Goal: Task Accomplishment & Management: Use online tool/utility

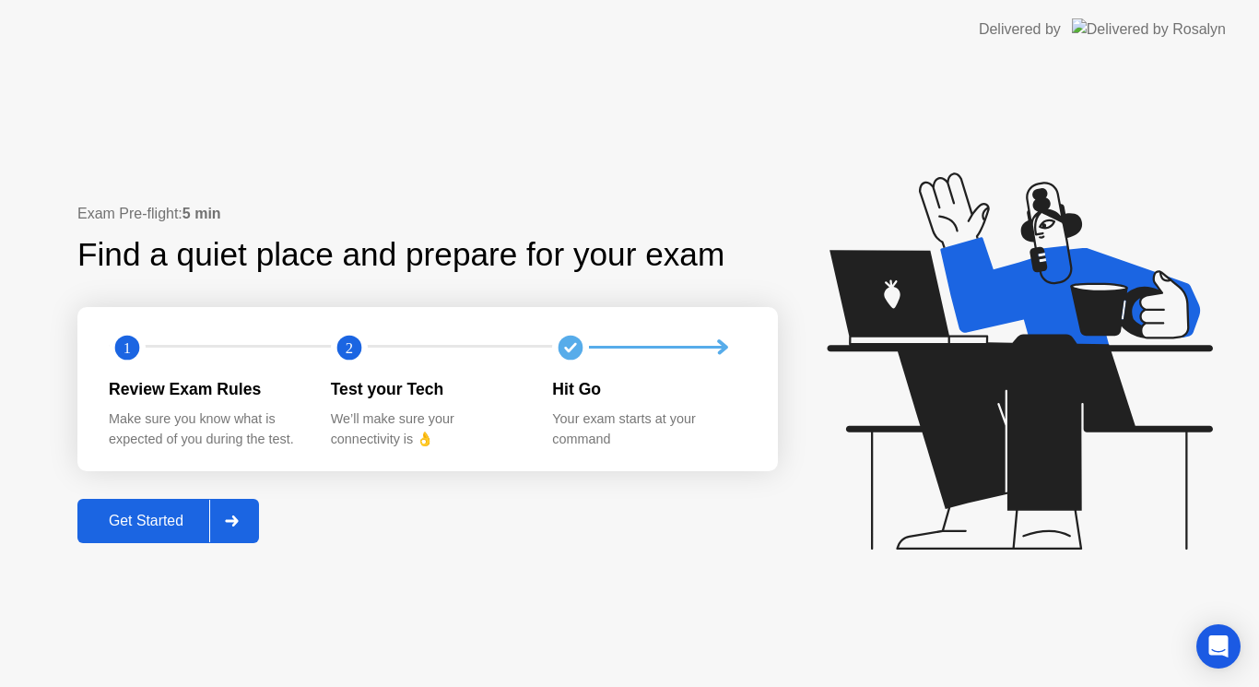
click at [145, 527] on div "Get Started" at bounding box center [146, 520] width 126 height 17
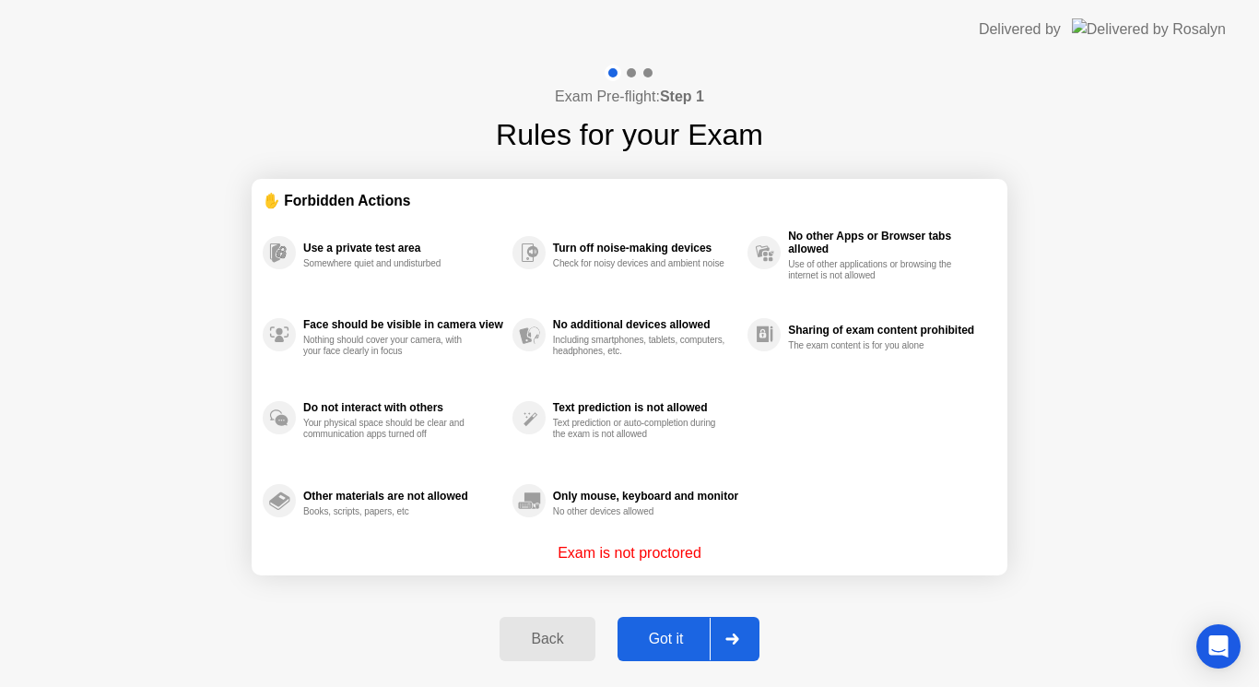
click at [671, 634] on div "Got it" at bounding box center [666, 638] width 87 height 17
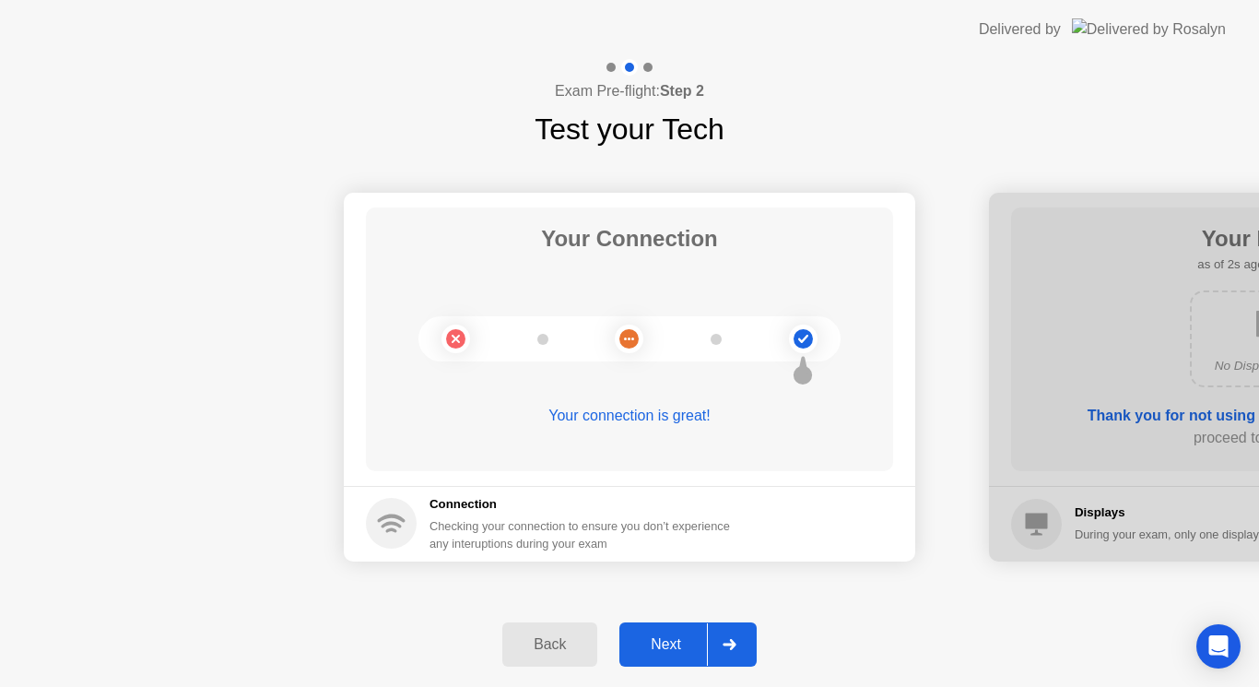
click at [732, 639] on icon at bounding box center [729, 644] width 14 height 11
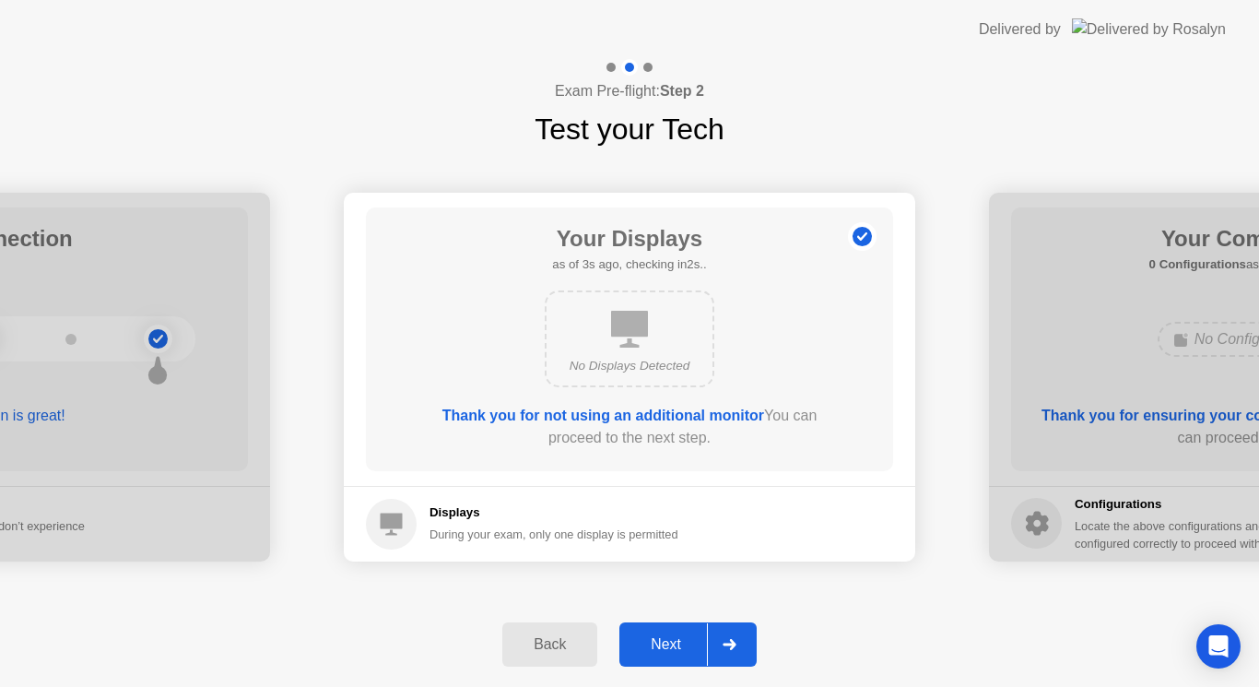
click at [732, 639] on icon at bounding box center [729, 644] width 14 height 11
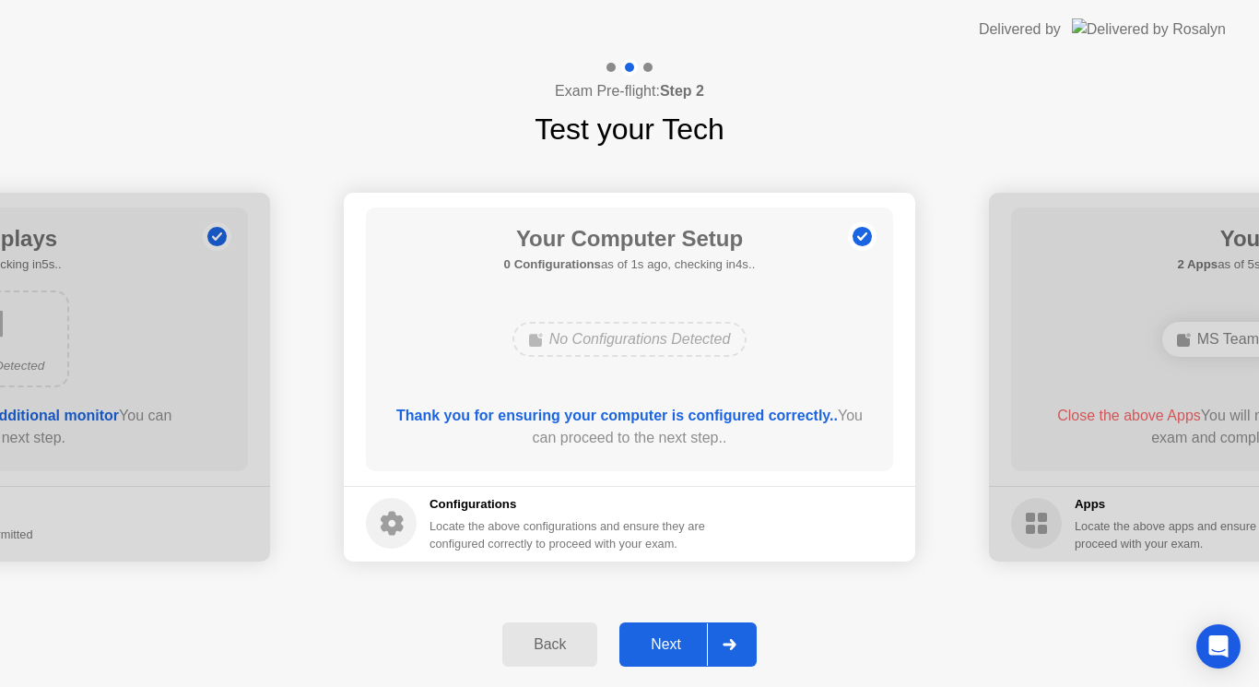
click at [732, 639] on icon at bounding box center [729, 644] width 14 height 11
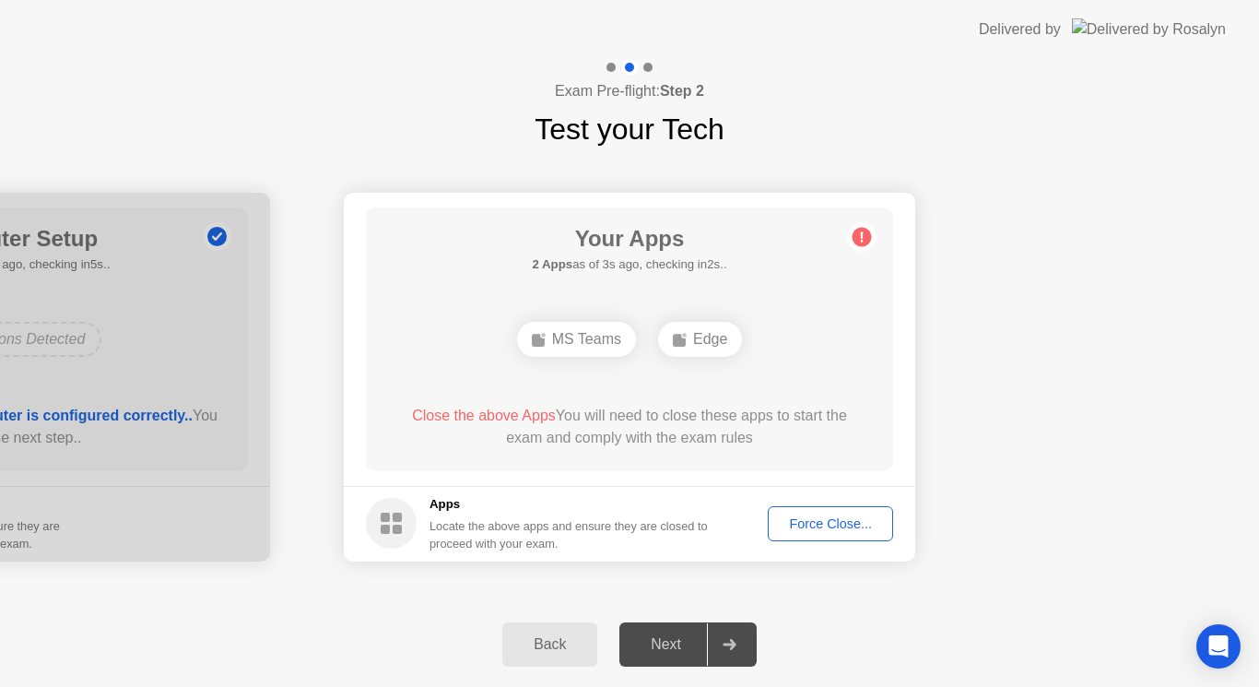
click at [827, 507] on button "Force Close..." at bounding box center [830, 523] width 125 height 35
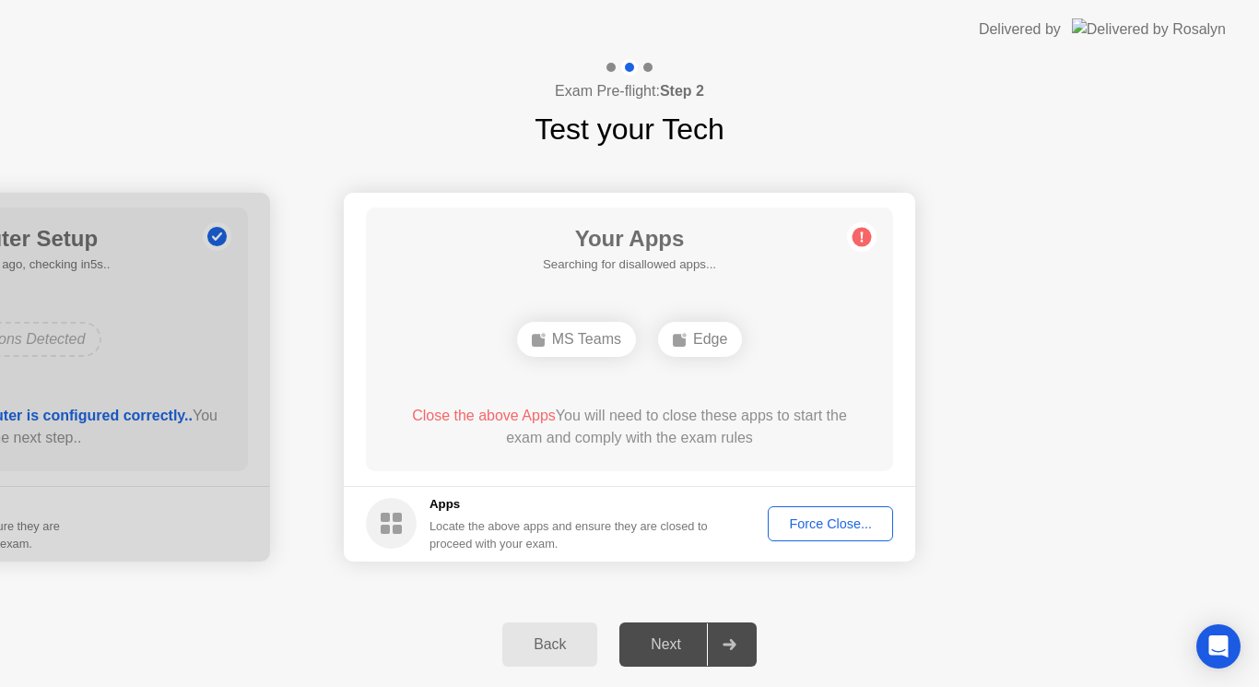
click at [843, 522] on div "Force Close..." at bounding box center [830, 523] width 112 height 15
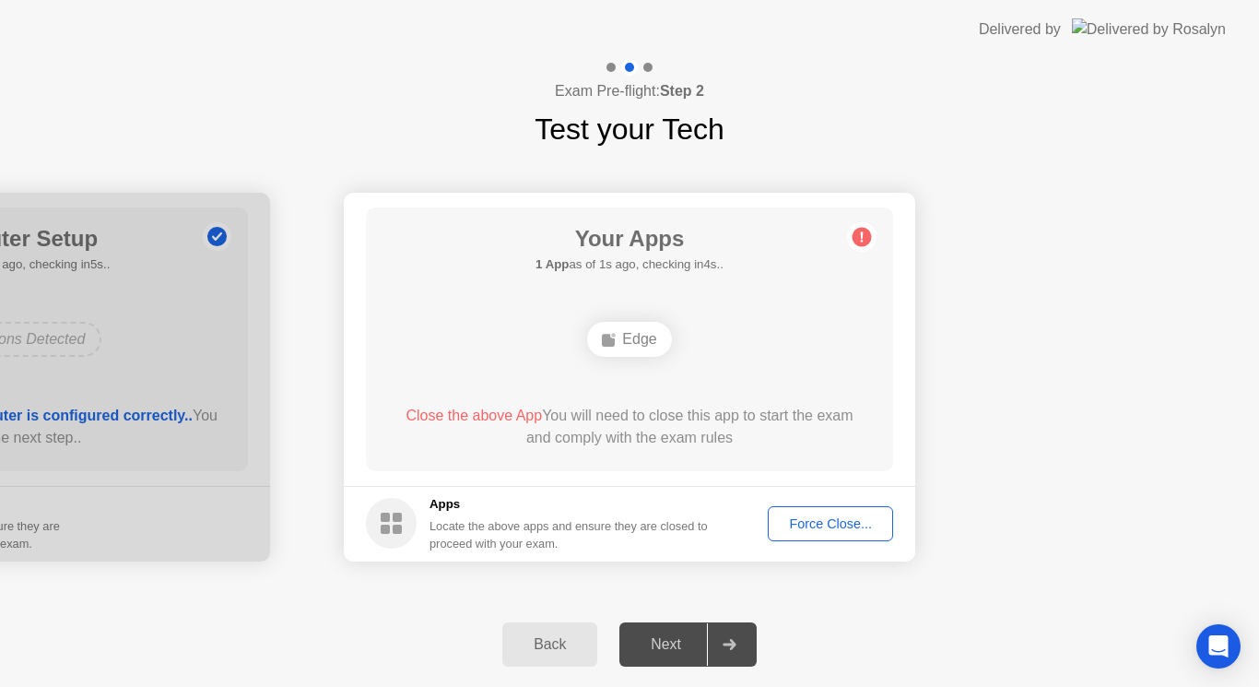
click at [861, 517] on div "Force Close..." at bounding box center [830, 523] width 112 height 15
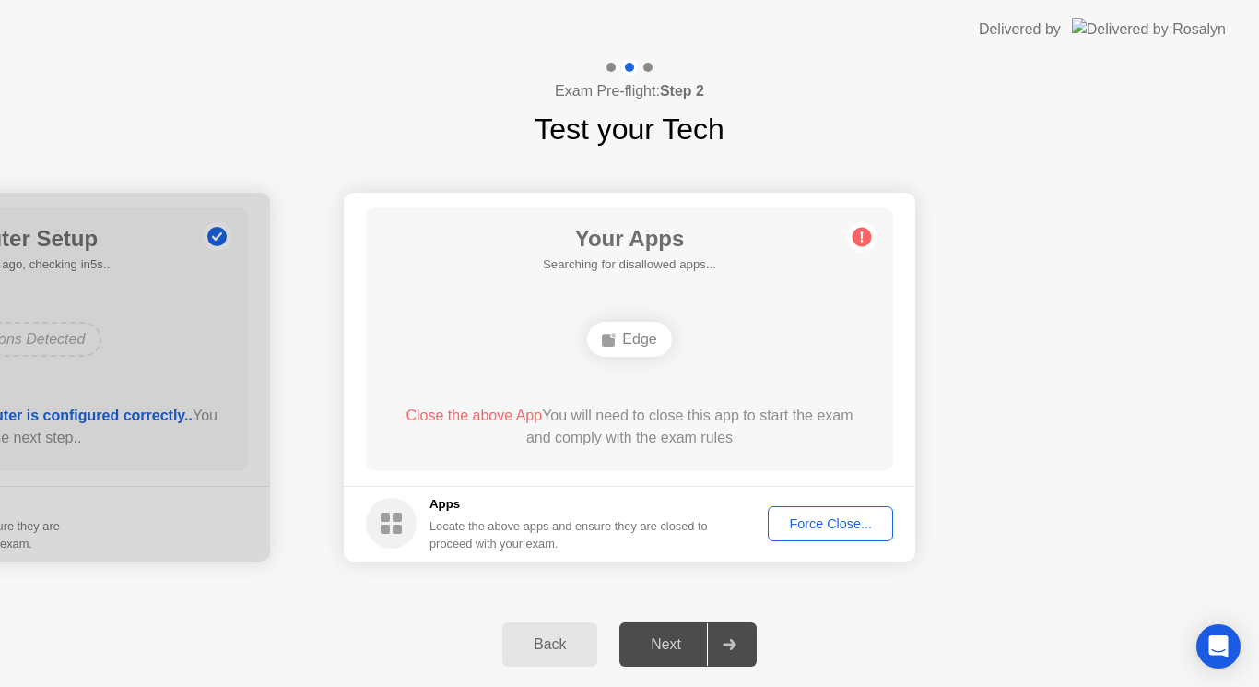
click at [843, 522] on div "Force Close..." at bounding box center [830, 523] width 112 height 15
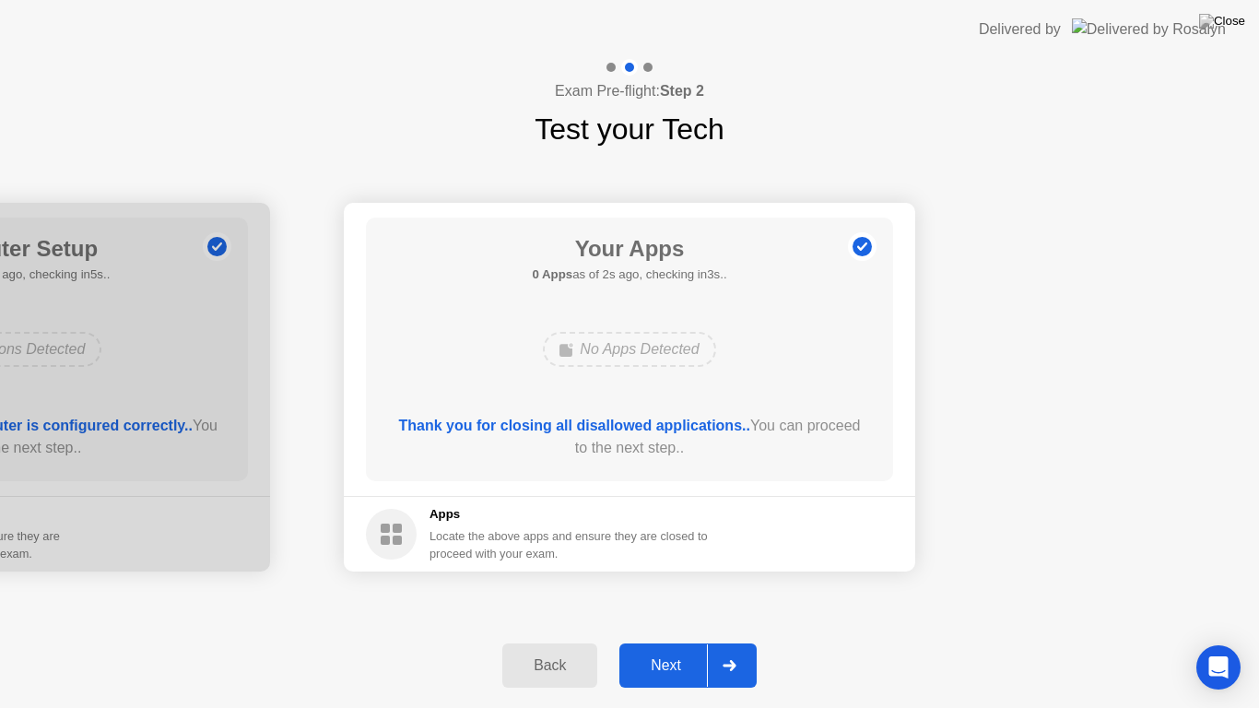
click at [663, 661] on div "Next" at bounding box center [666, 665] width 82 height 17
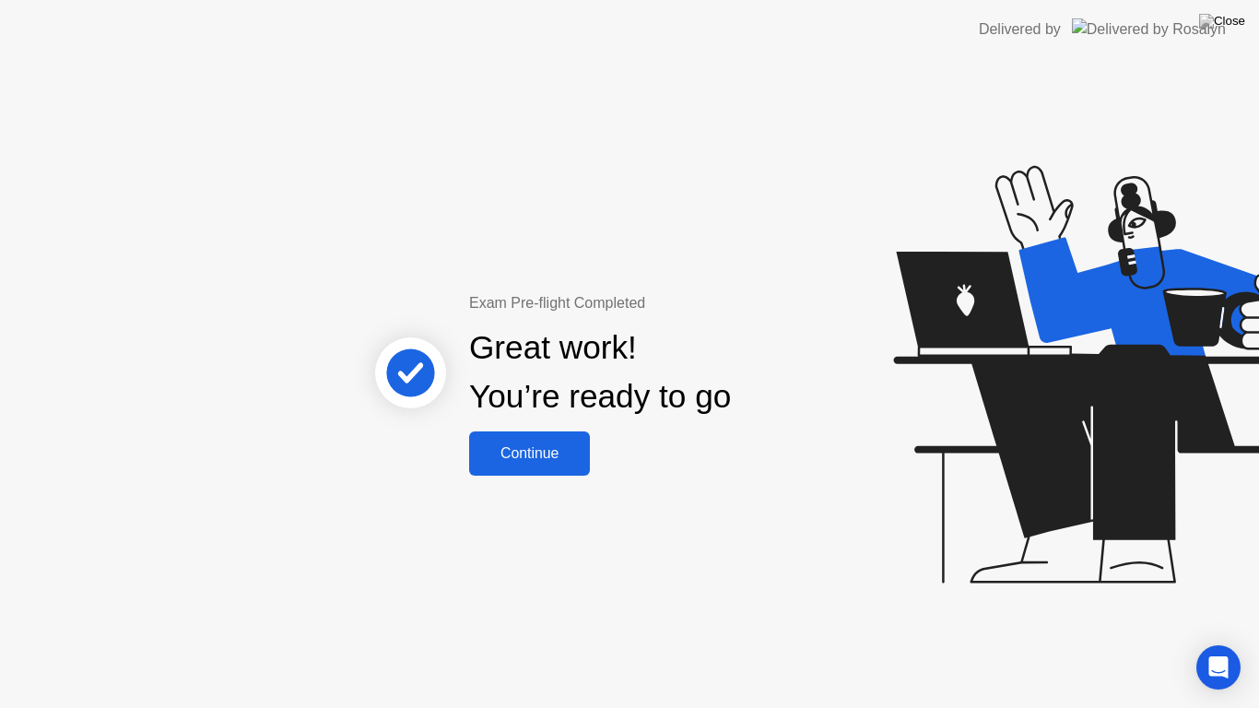
click at [526, 456] on div "Continue" at bounding box center [530, 453] width 110 height 17
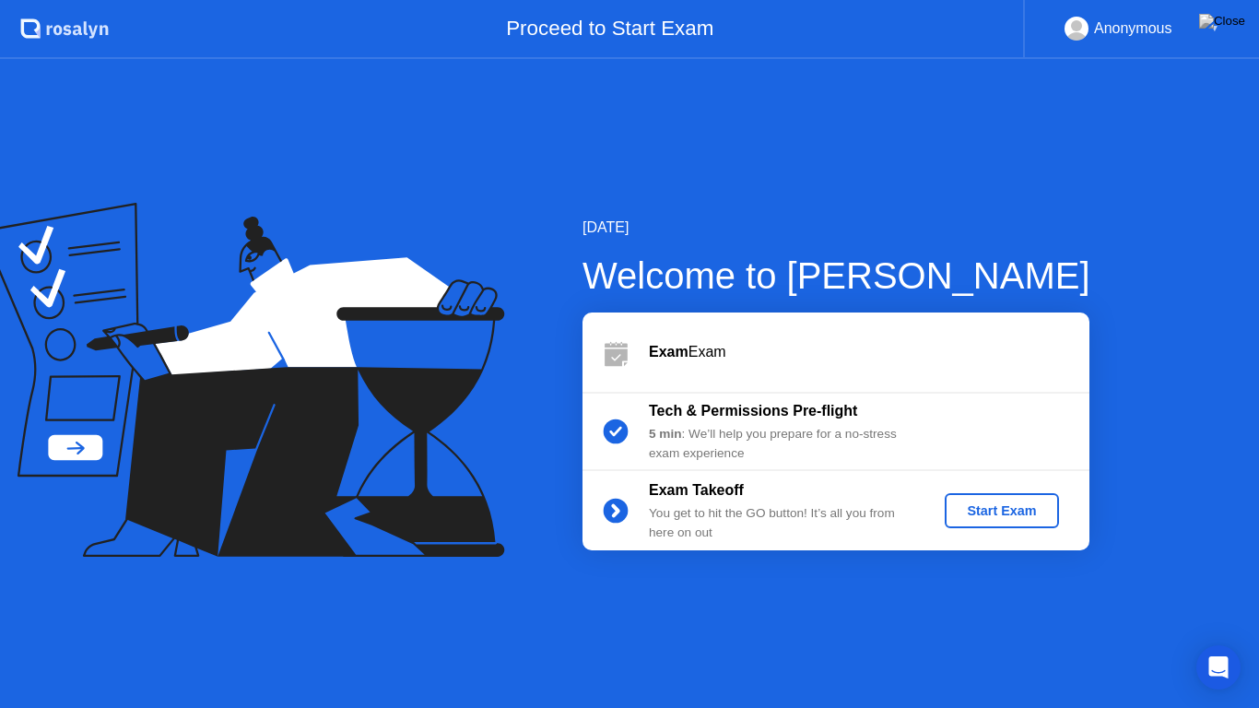
click at [996, 507] on div "Start Exam" at bounding box center [1001, 510] width 99 height 15
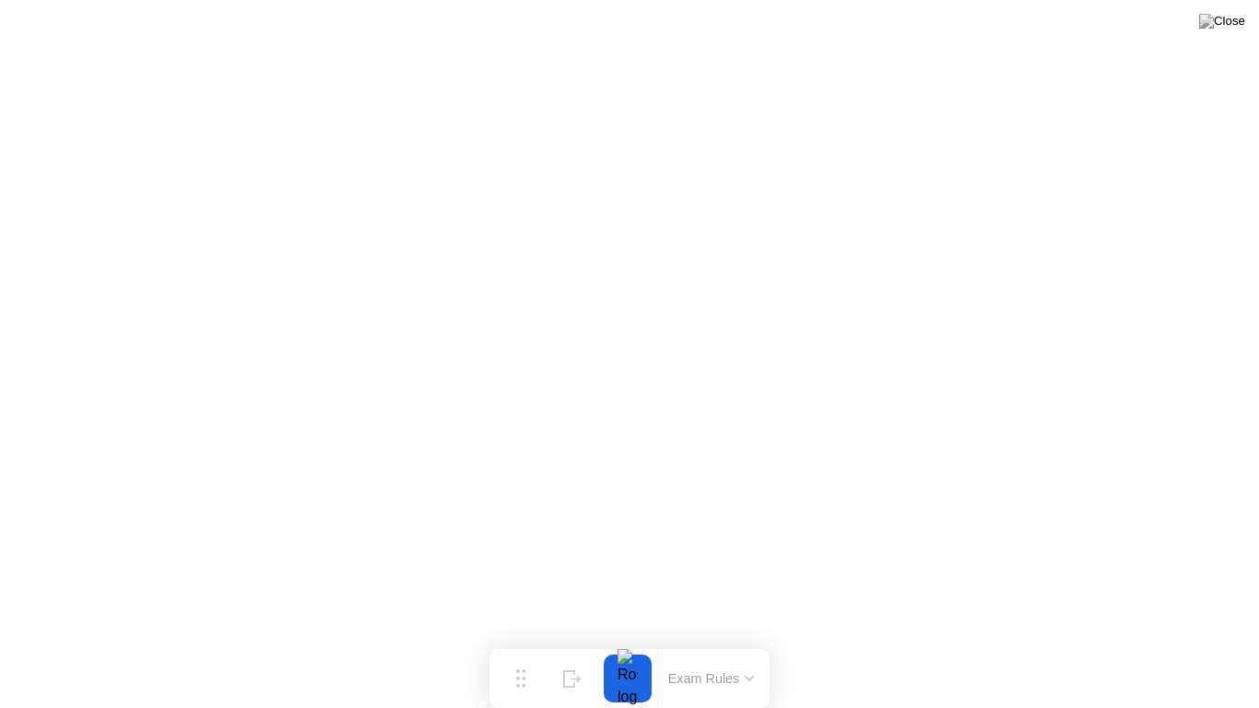
click at [1222, 30] on button at bounding box center [1221, 21] width 55 height 24
click at [1226, 29] on img at bounding box center [1222, 21] width 46 height 15
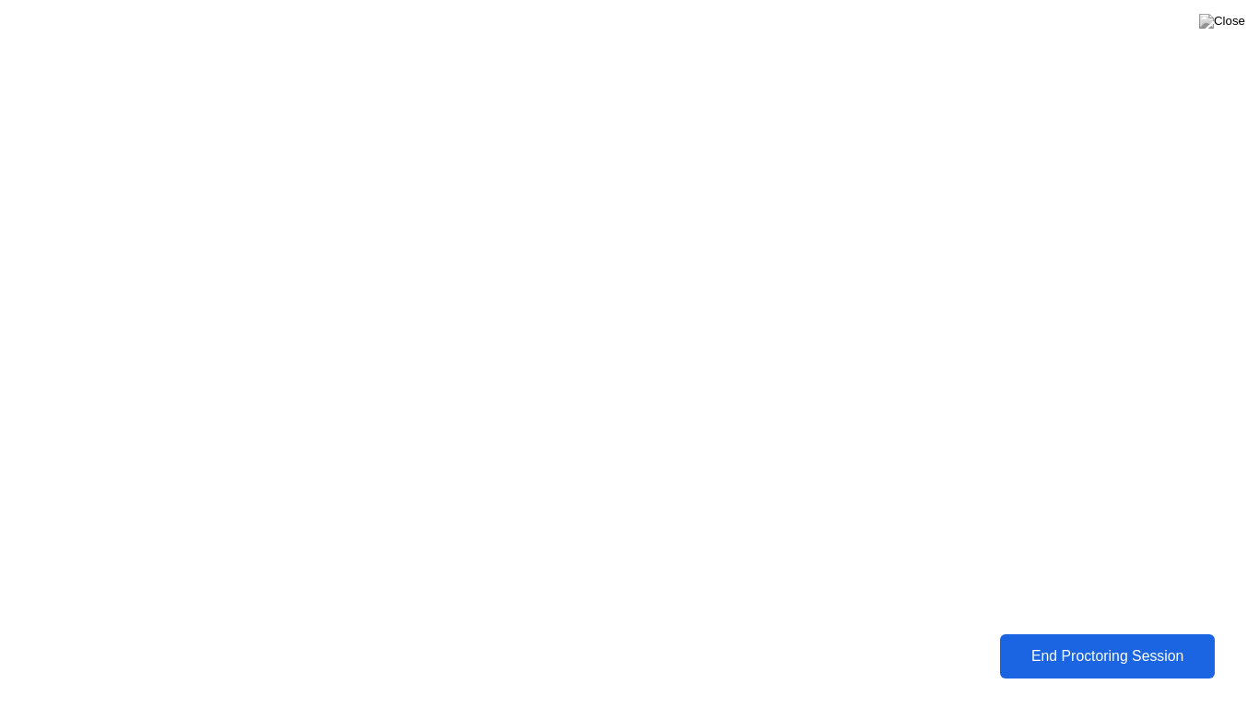
click at [1068, 663] on div "End Proctoring Session" at bounding box center [1107, 656] width 204 height 17
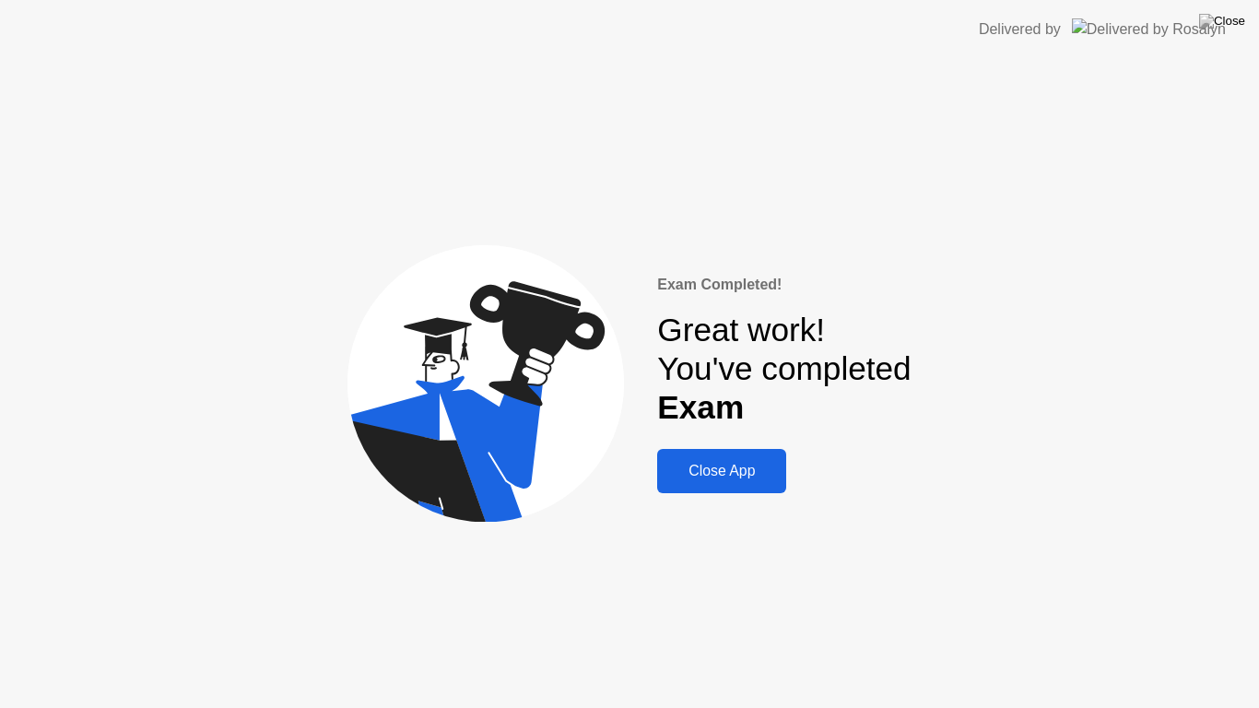
click at [725, 485] on button "Close App" at bounding box center [721, 471] width 129 height 44
